Goal: Check status: Check status

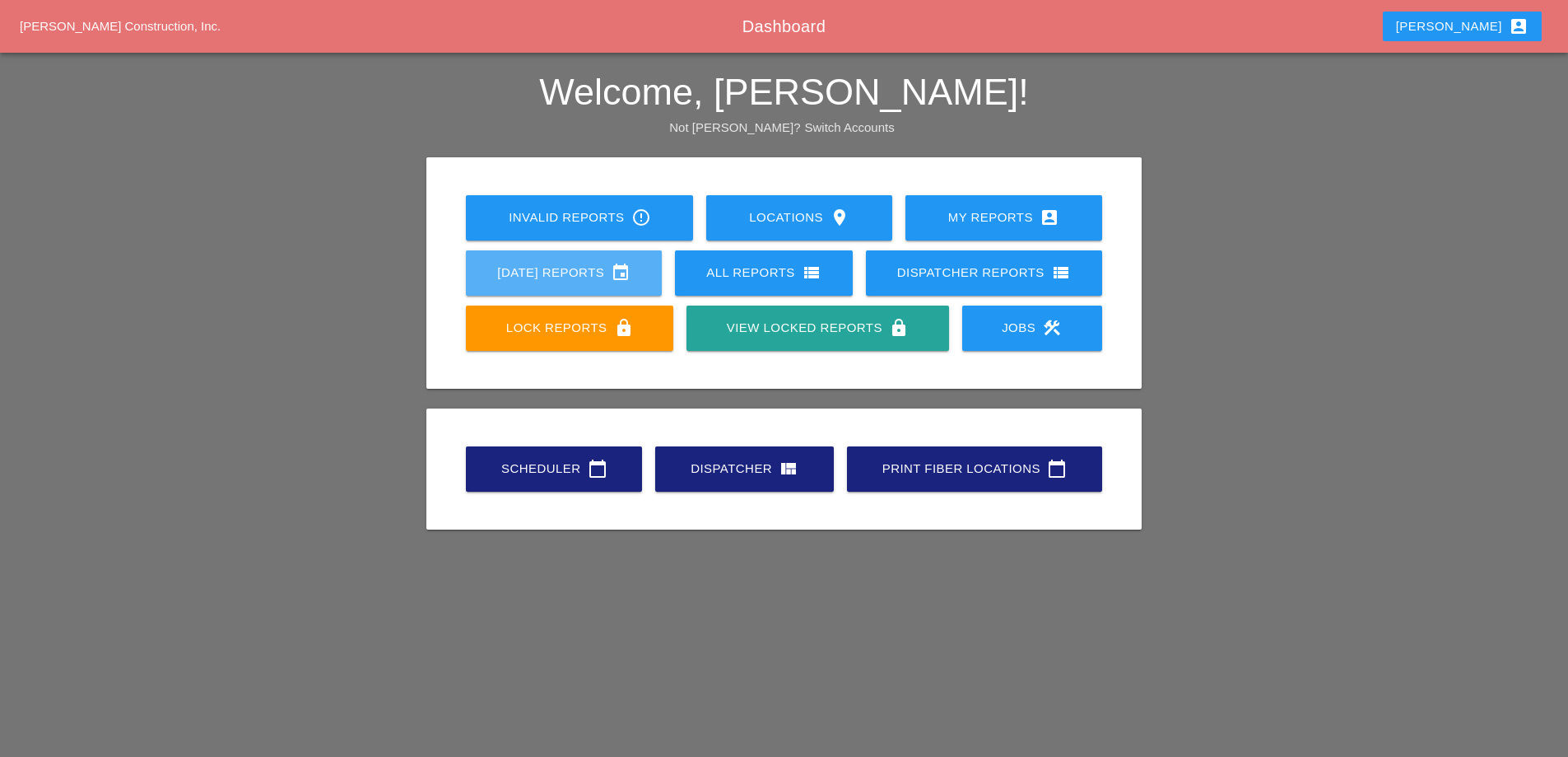
click at [565, 278] on div "[DATE] Reports event" at bounding box center [564, 272] width 143 height 20
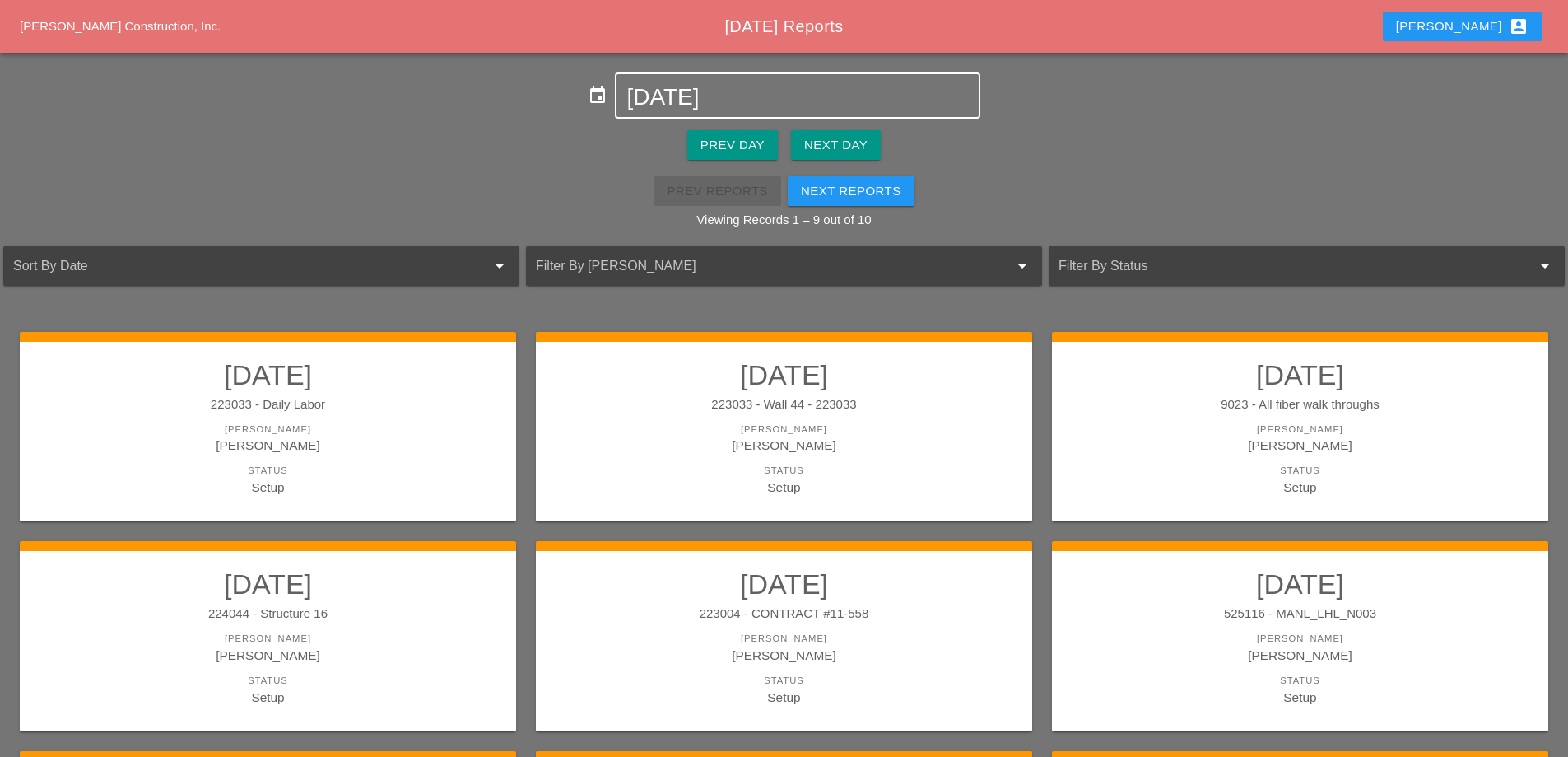
click at [729, 97] on input "[DATE]" at bounding box center [797, 97] width 342 height 26
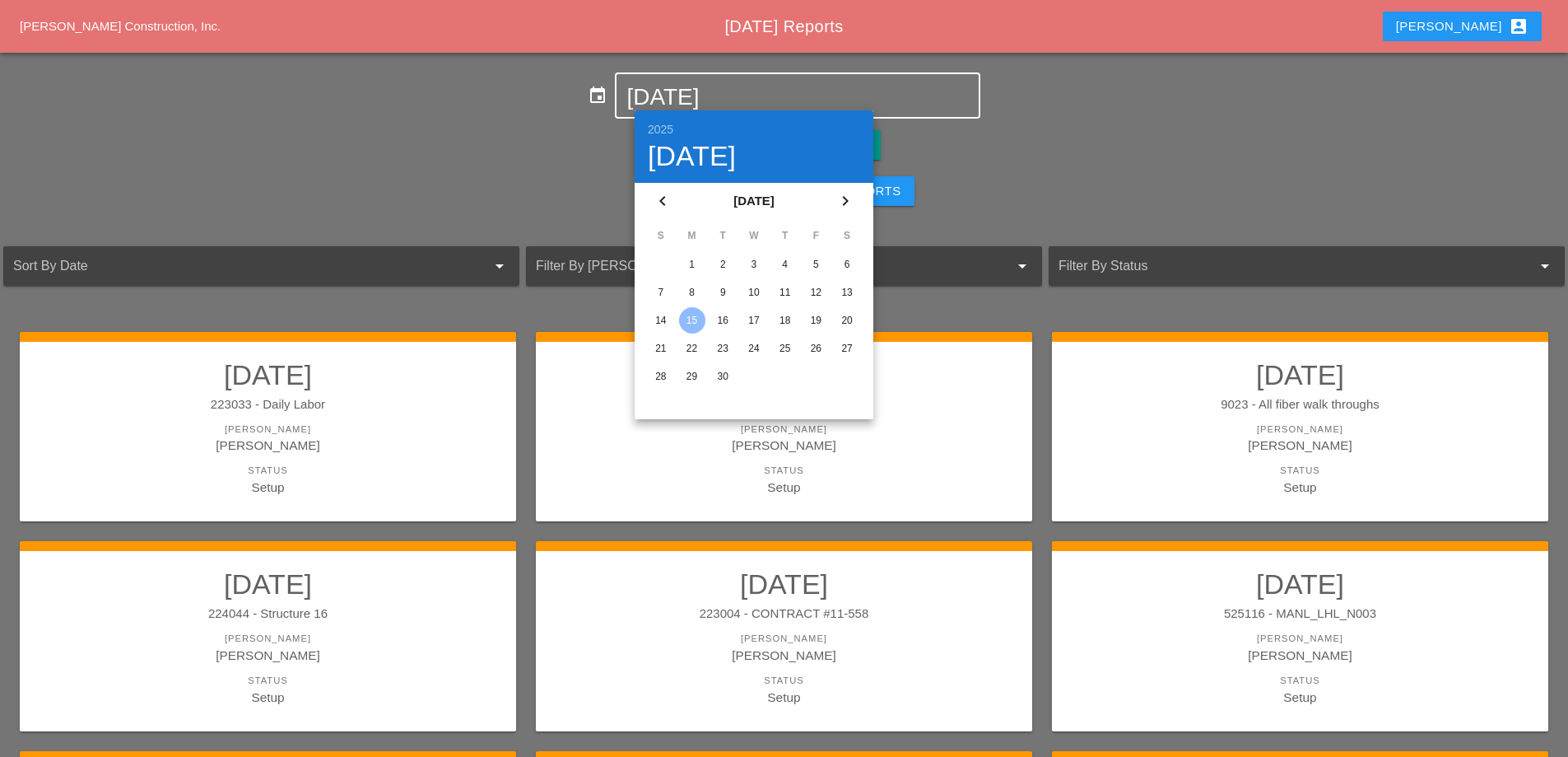
click at [845, 290] on div "13" at bounding box center [847, 292] width 26 height 26
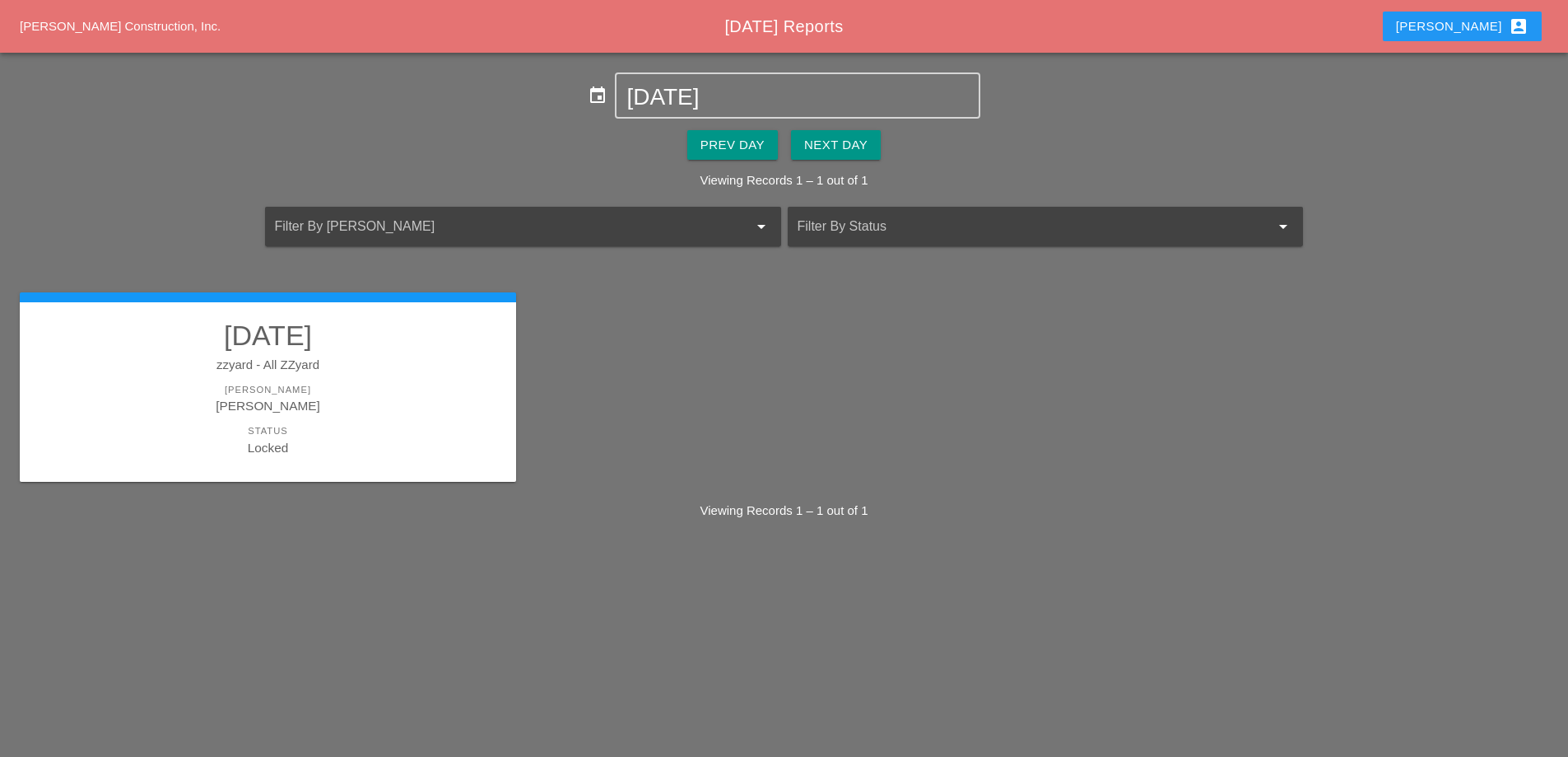
click at [435, 370] on div "zzyard - All ZZyard" at bounding box center [268, 365] width 464 height 19
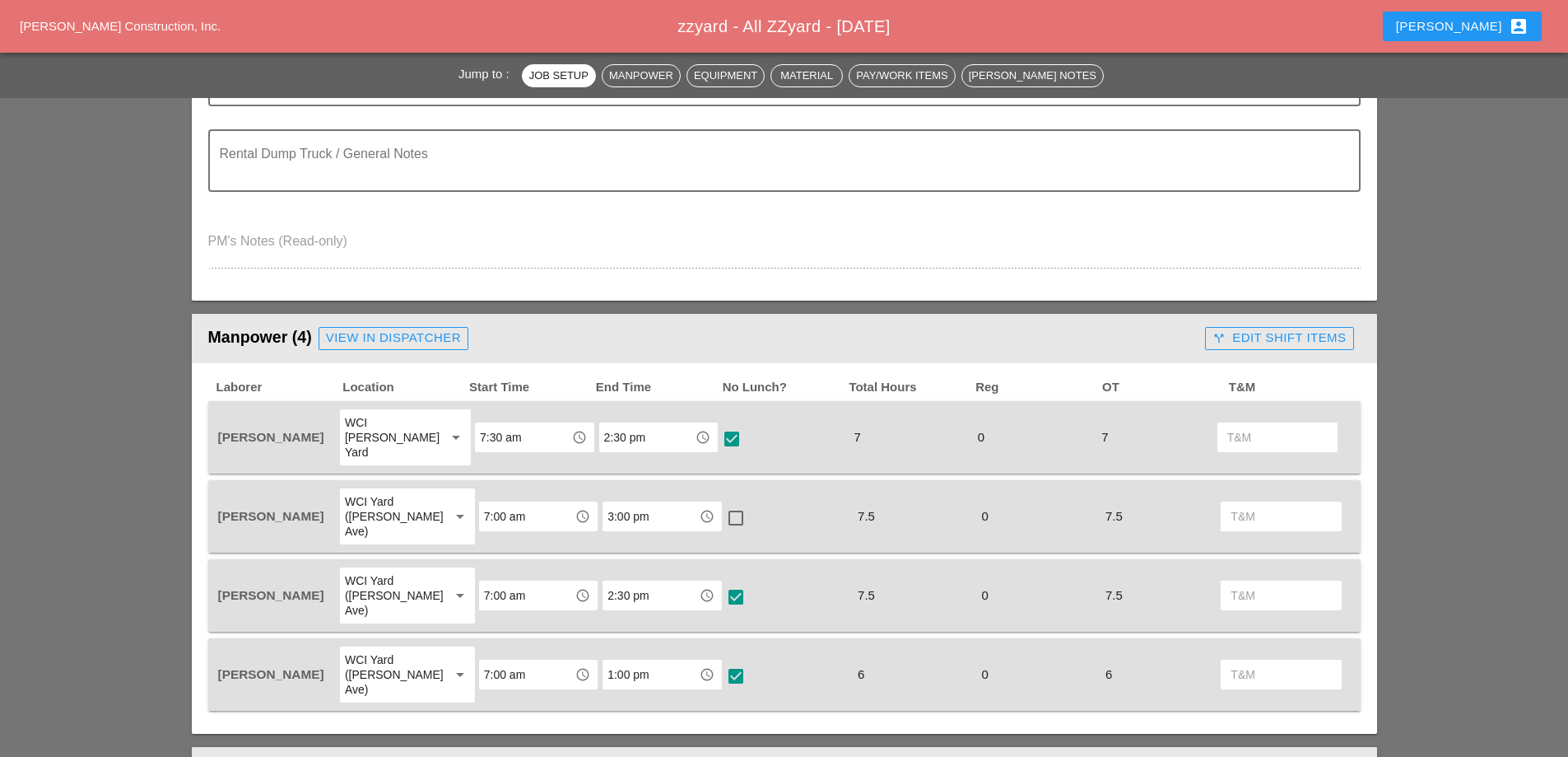
scroll to position [494, 0]
